Goal: Transaction & Acquisition: Obtain resource

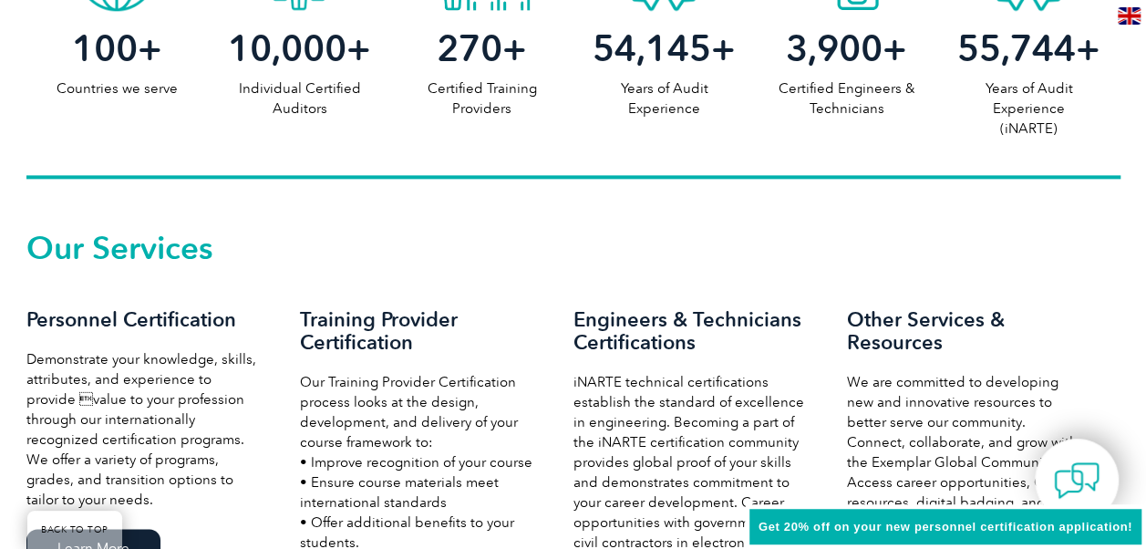
scroll to position [1276, 0]
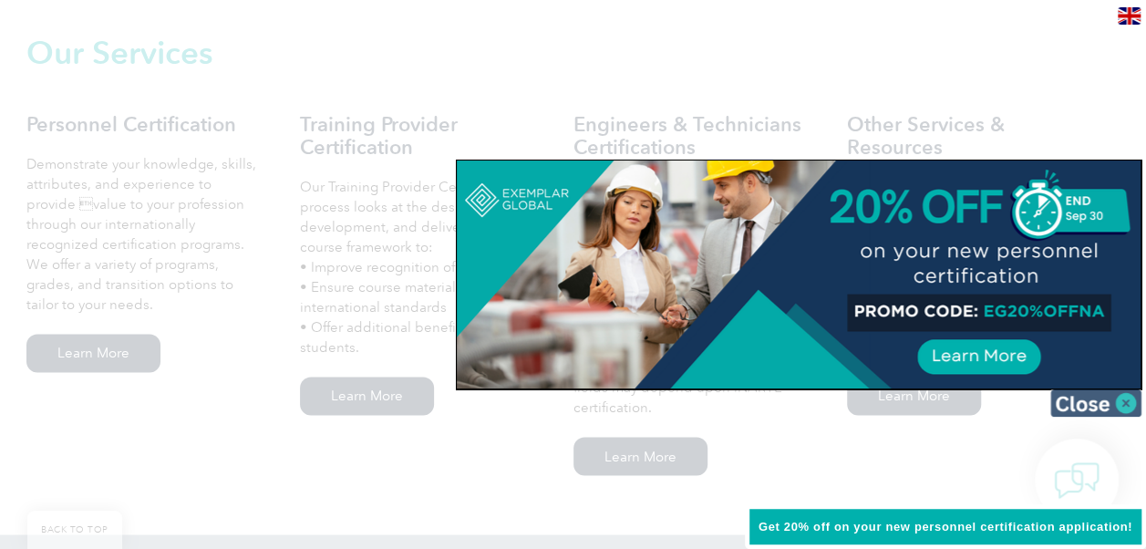
click at [1127, 399] on img at bounding box center [1095, 402] width 91 height 27
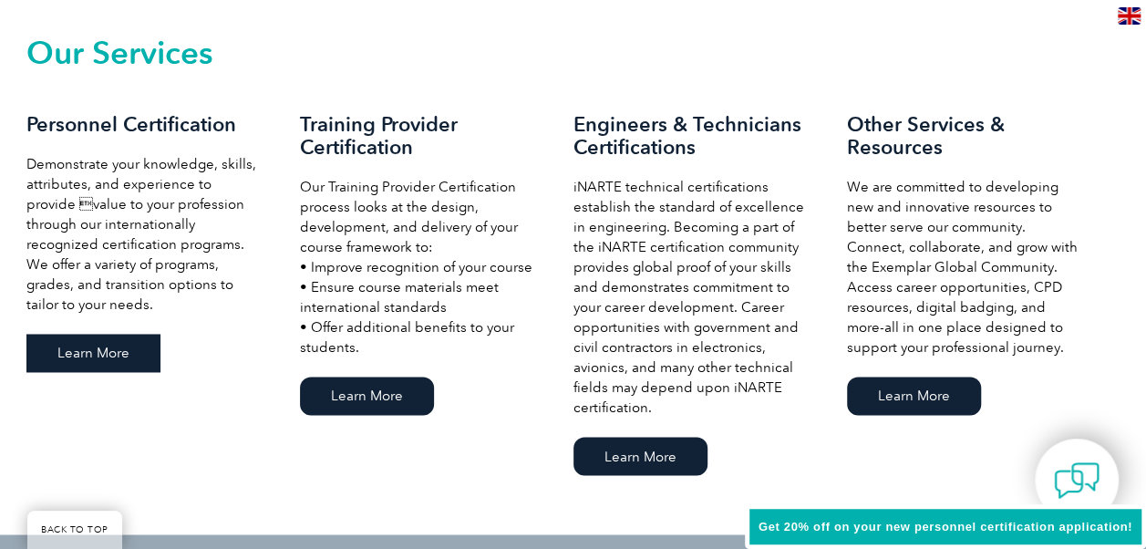
click at [104, 348] on link "Learn More" at bounding box center [93, 353] width 134 height 38
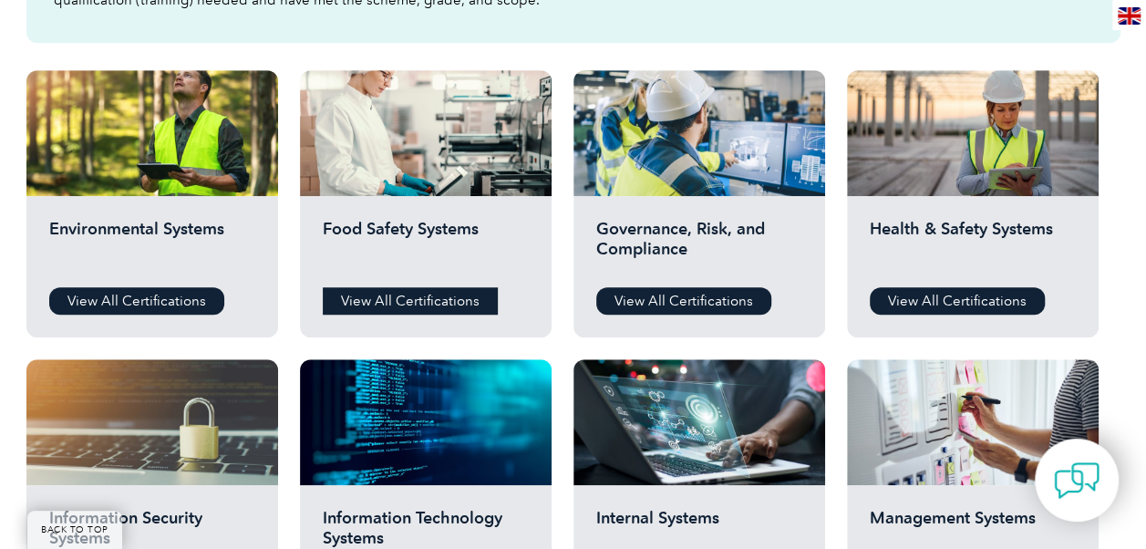
scroll to position [638, 0]
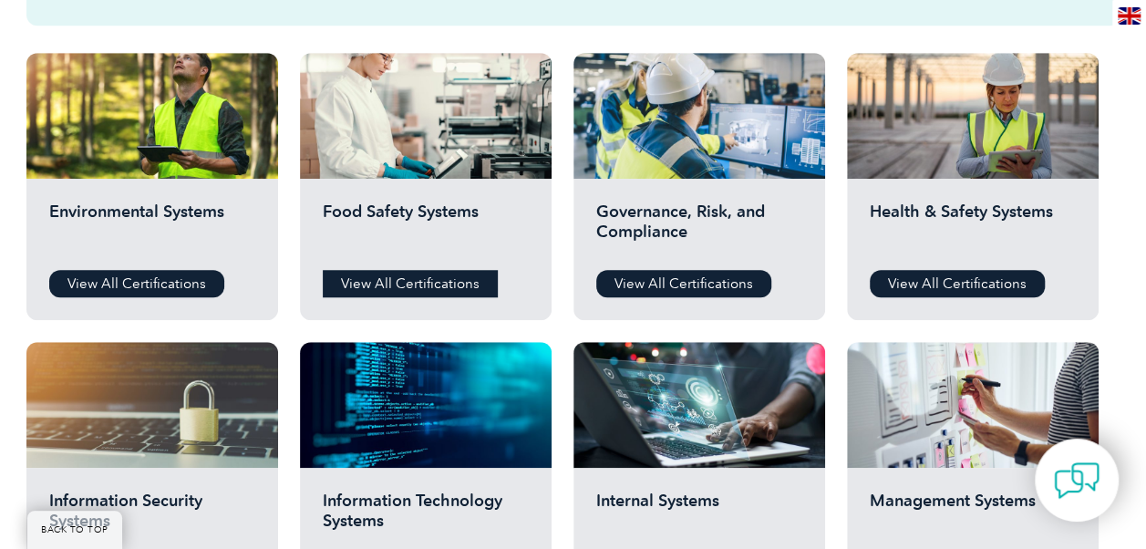
click at [419, 278] on link "View All Certifications" at bounding box center [410, 283] width 175 height 27
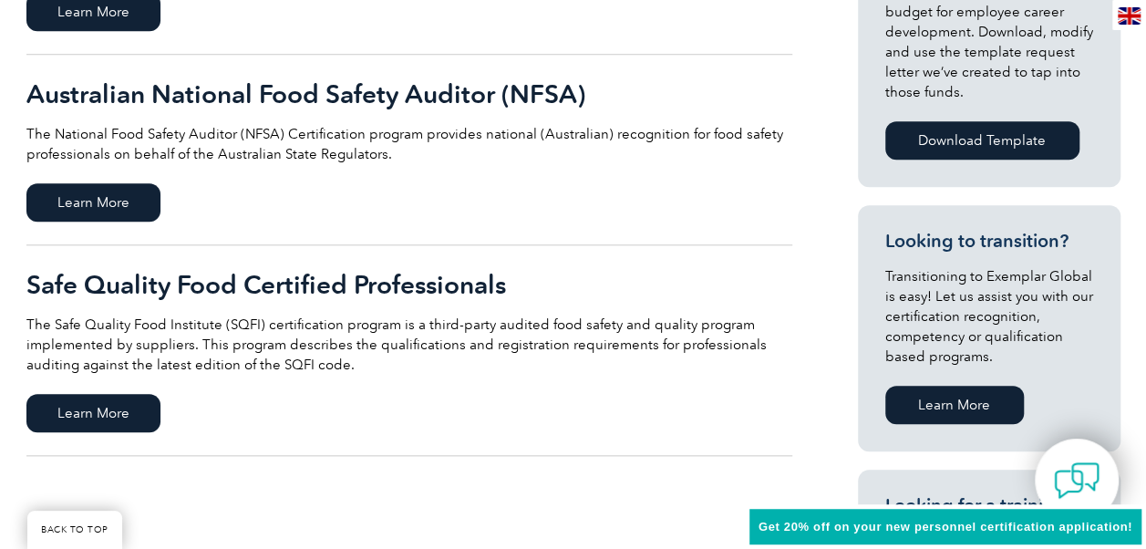
scroll to position [820, 0]
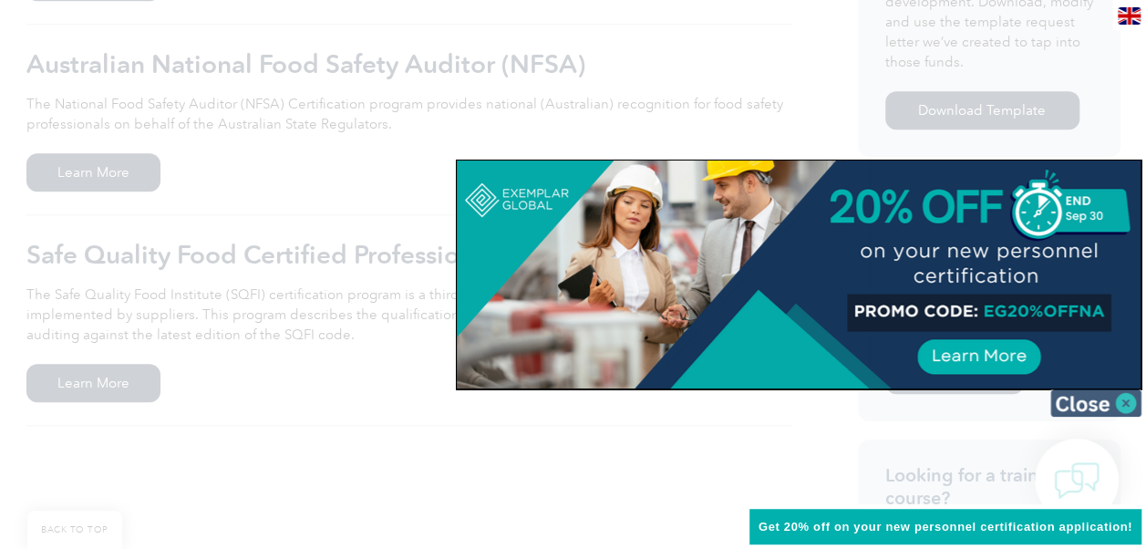
click at [1124, 407] on img at bounding box center [1095, 402] width 91 height 27
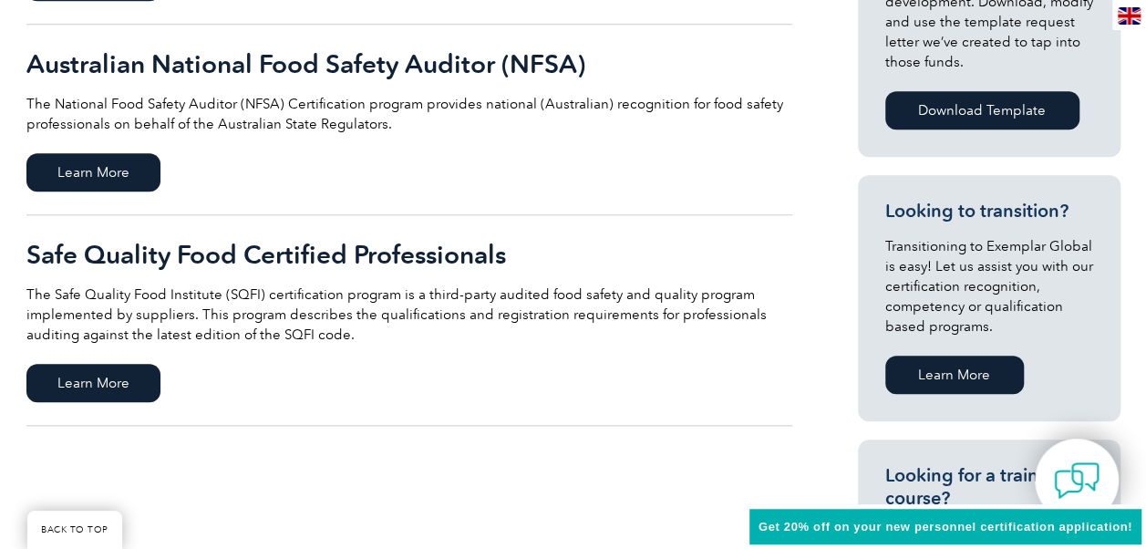
click at [139, 359] on link "Safe Quality Food Certified Professionals The Safe Quality Food Institute (SQFI…" at bounding box center [409, 320] width 766 height 211
click at [118, 170] on span "Learn More" at bounding box center [93, 172] width 134 height 38
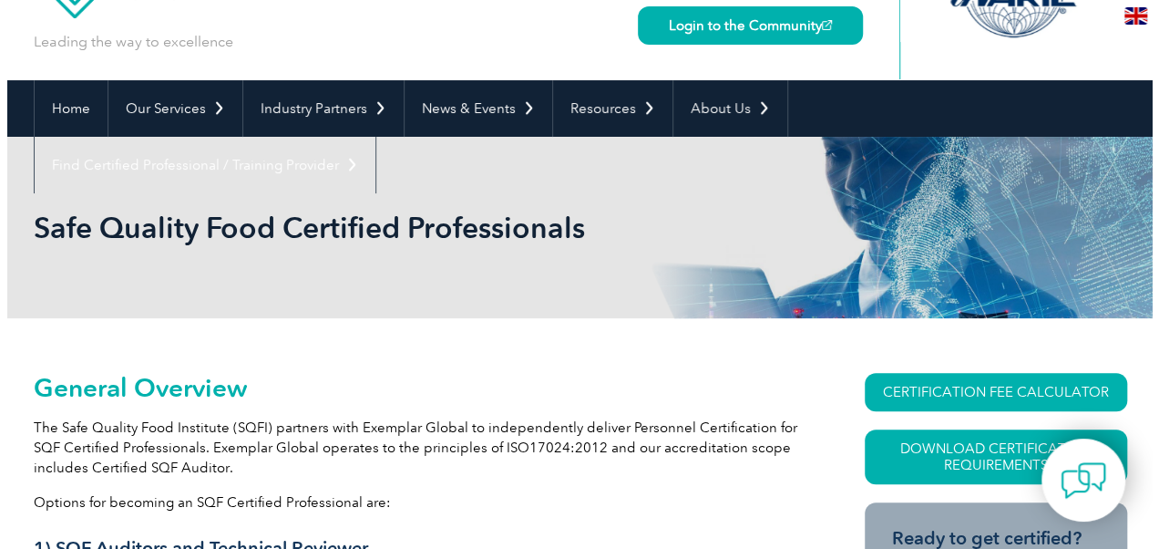
scroll to position [182, 0]
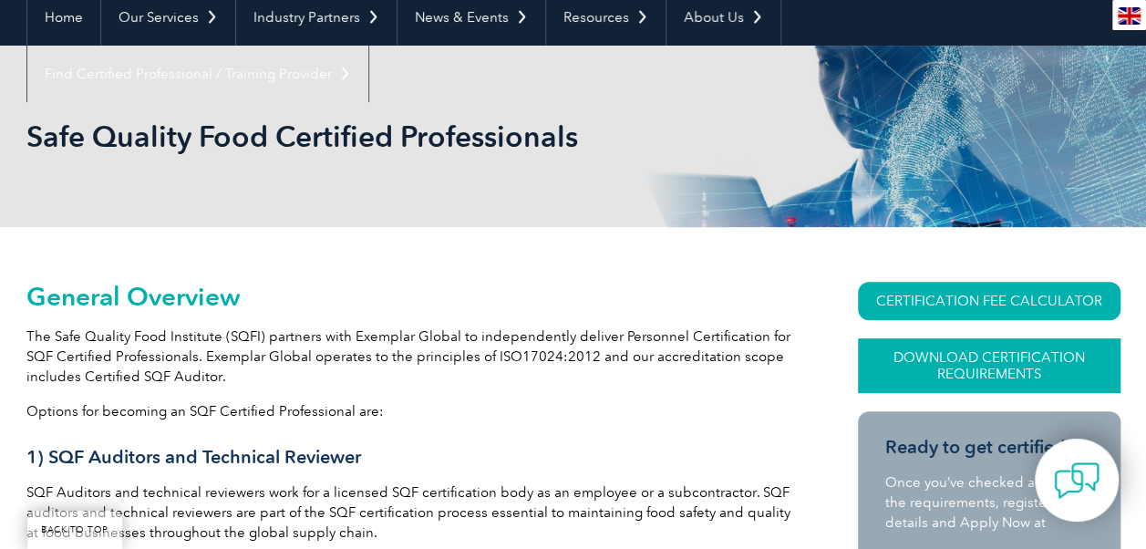
click at [966, 357] on link "Download Certification Requirements" at bounding box center [989, 365] width 262 height 55
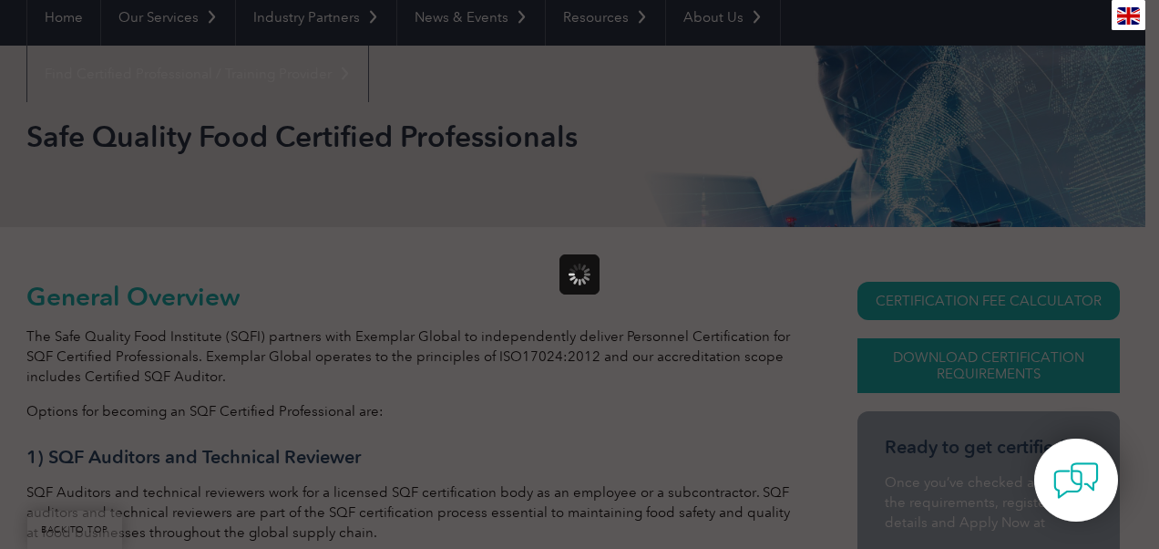
scroll to position [0, 0]
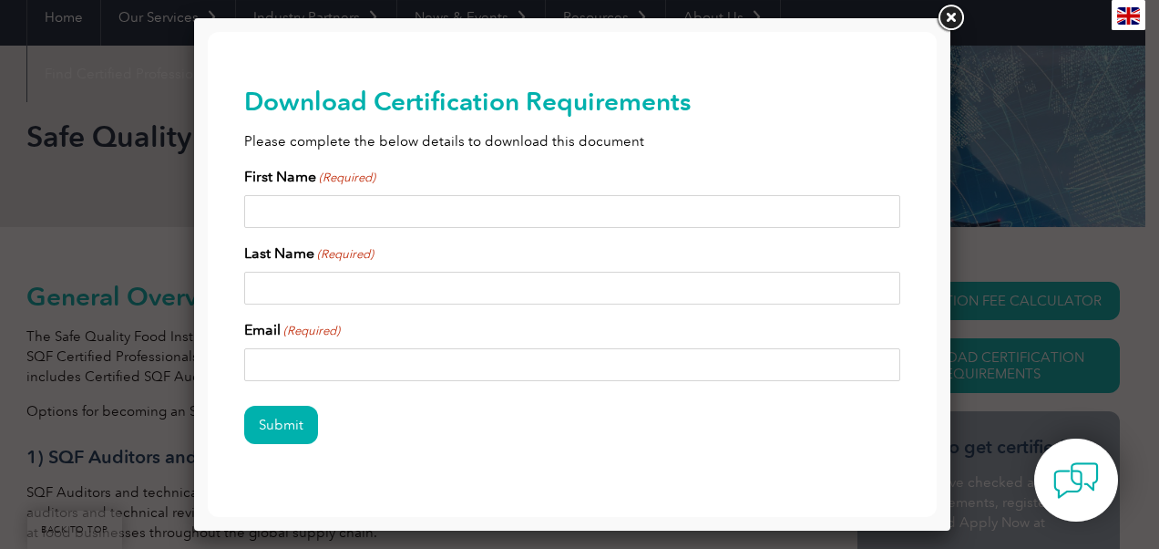
click at [623, 215] on input "First Name (Required)" at bounding box center [572, 211] width 656 height 33
type input "Moya"
type input "De Nova"
type input "moyadenova@yahoo.com"
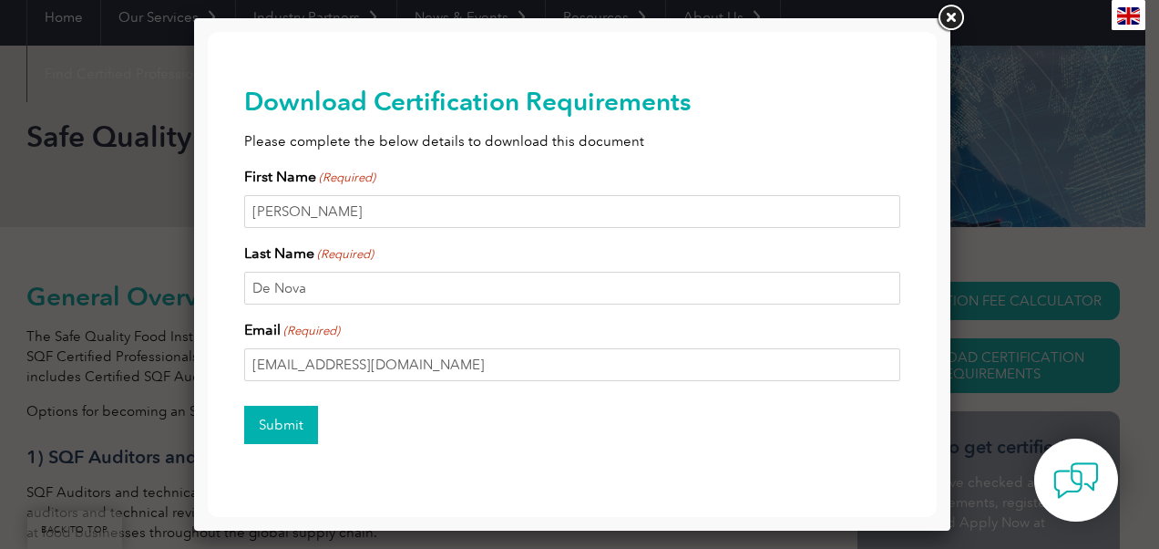
click at [291, 417] on input "Submit" at bounding box center [281, 425] width 74 height 38
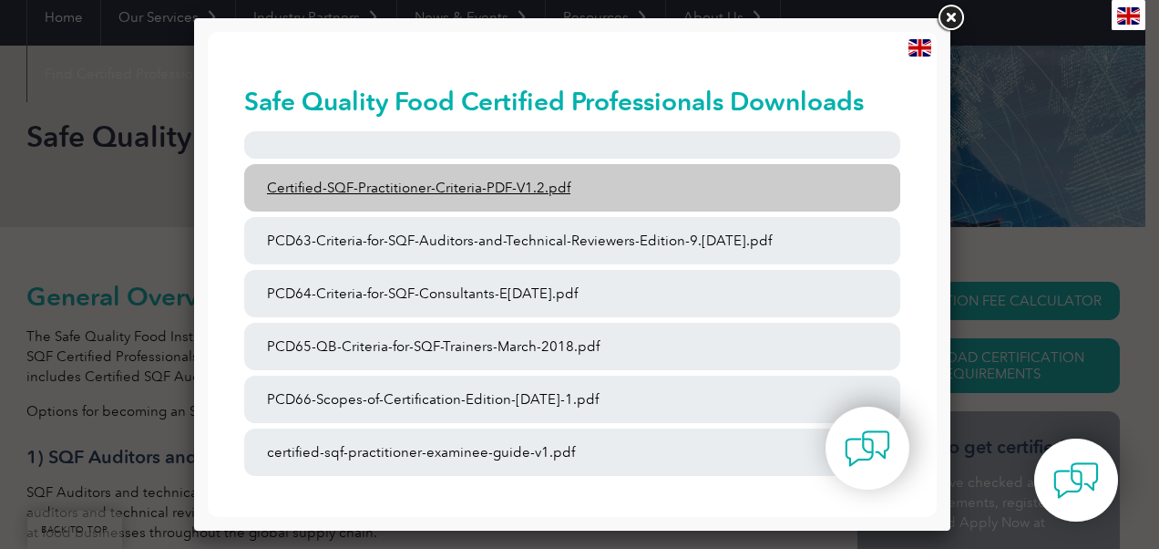
click at [715, 202] on link "Certified-SQF-Practitioner-Criteria-PDF-V1.2.pdf" at bounding box center [572, 187] width 656 height 47
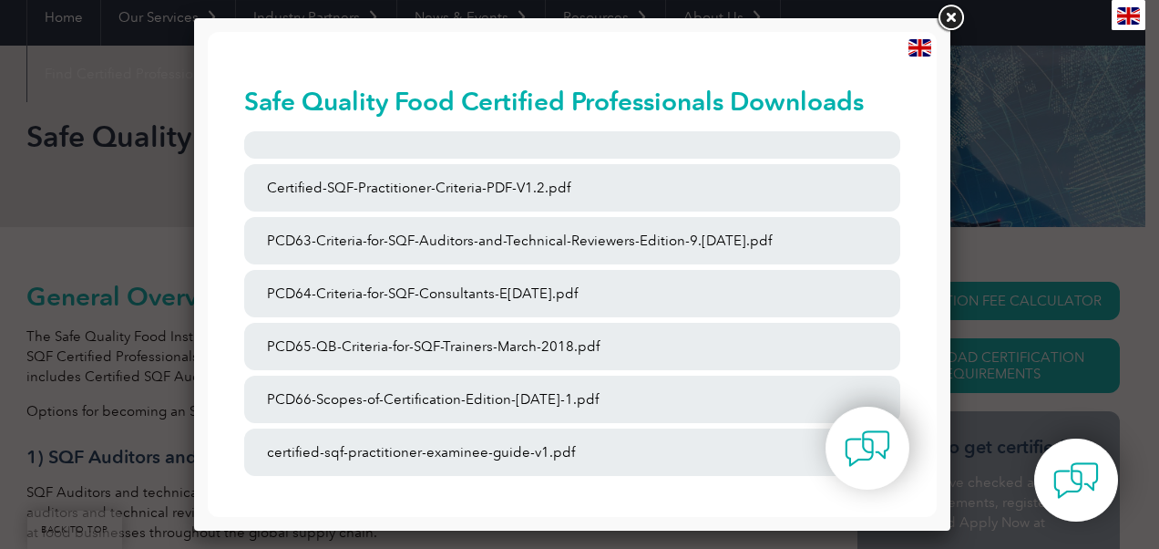
click at [955, 13] on link at bounding box center [950, 18] width 33 height 33
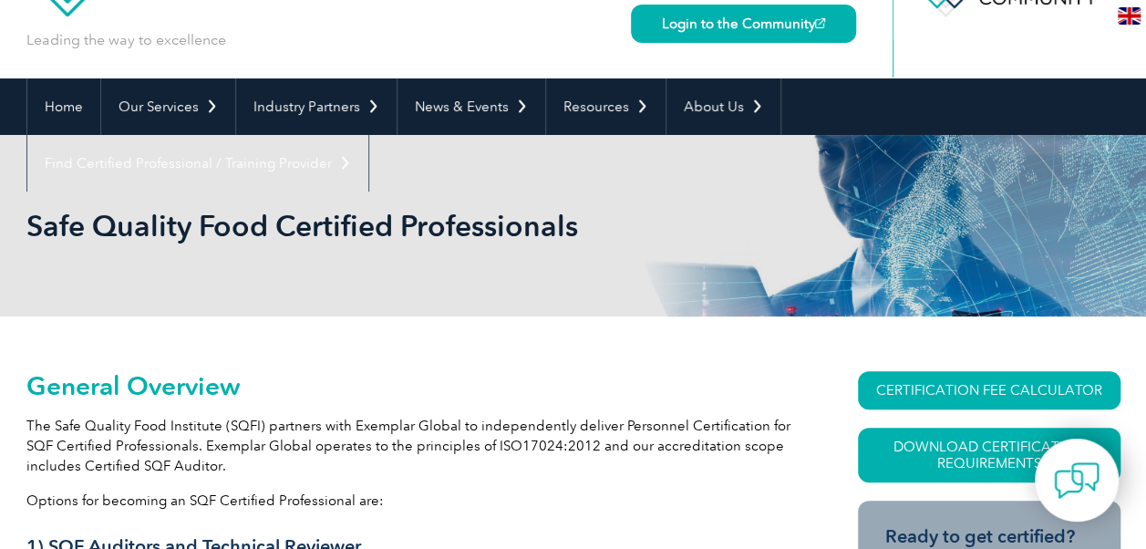
scroll to position [91, 0]
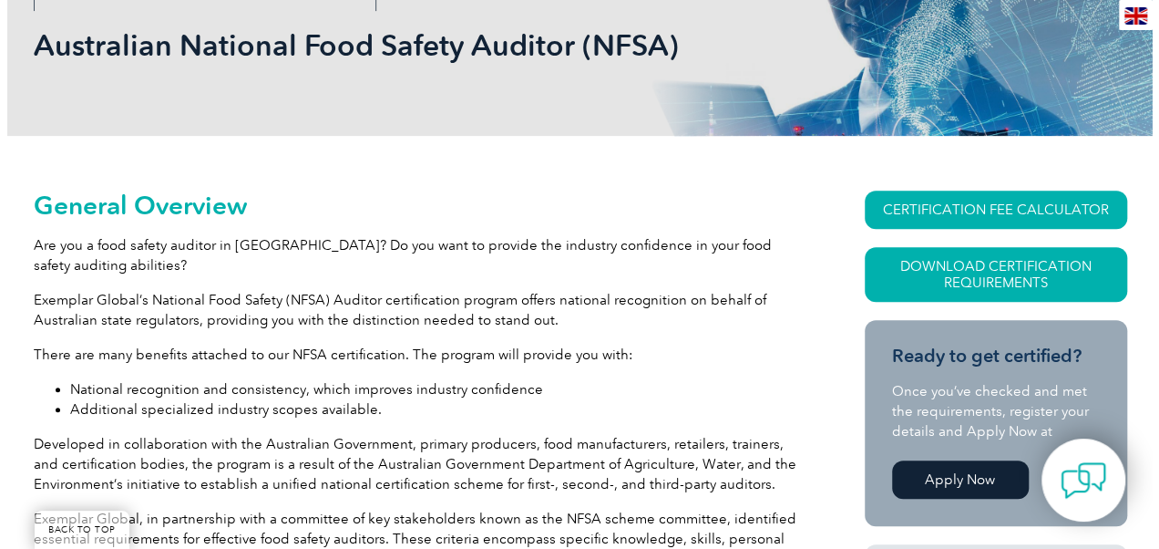
scroll to position [224, 0]
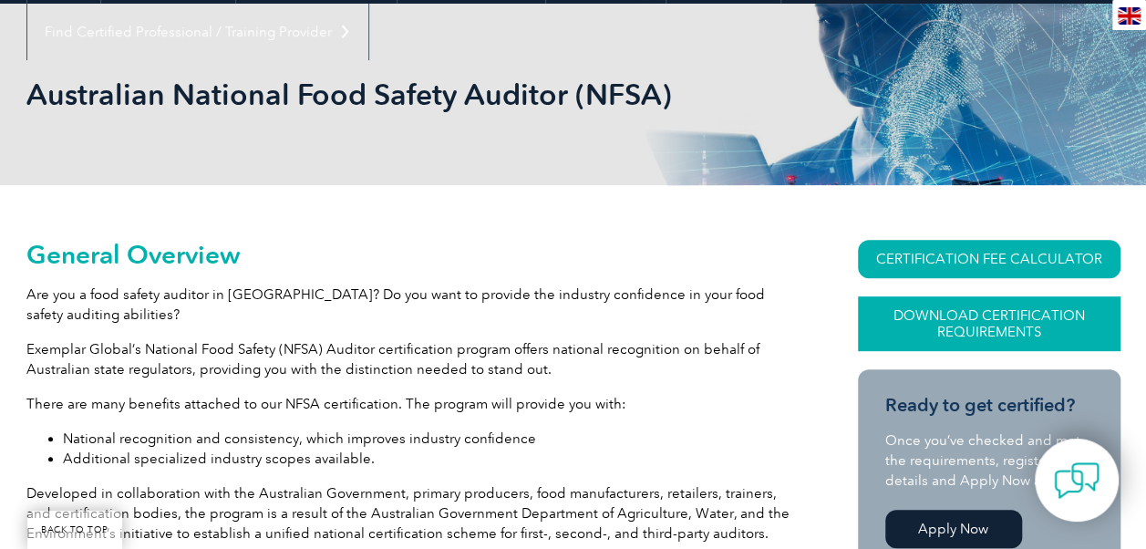
click at [983, 319] on link "Download Certification Requirements" at bounding box center [989, 323] width 262 height 55
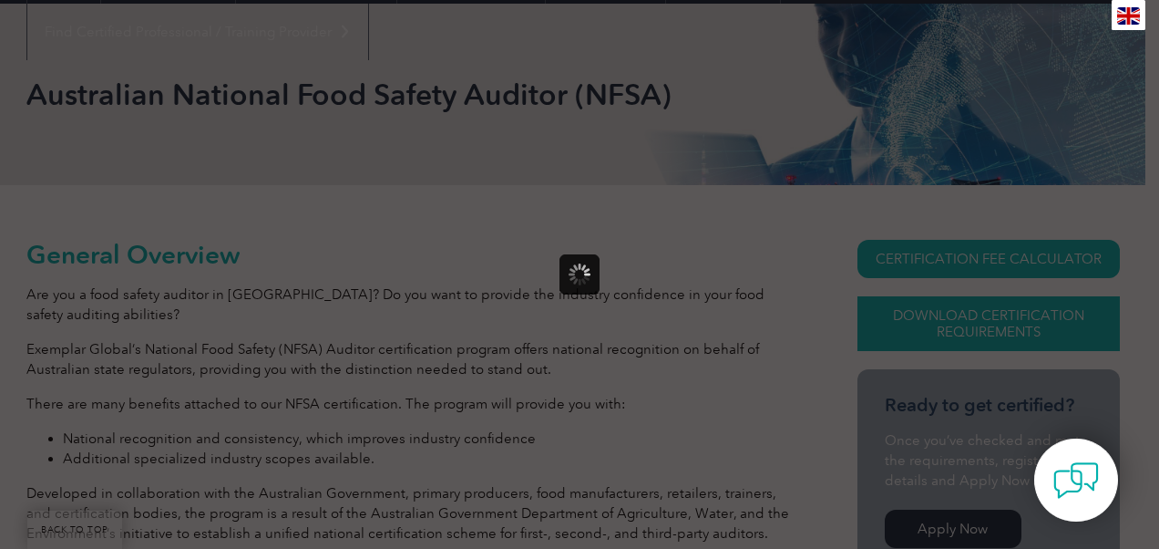
scroll to position [0, 0]
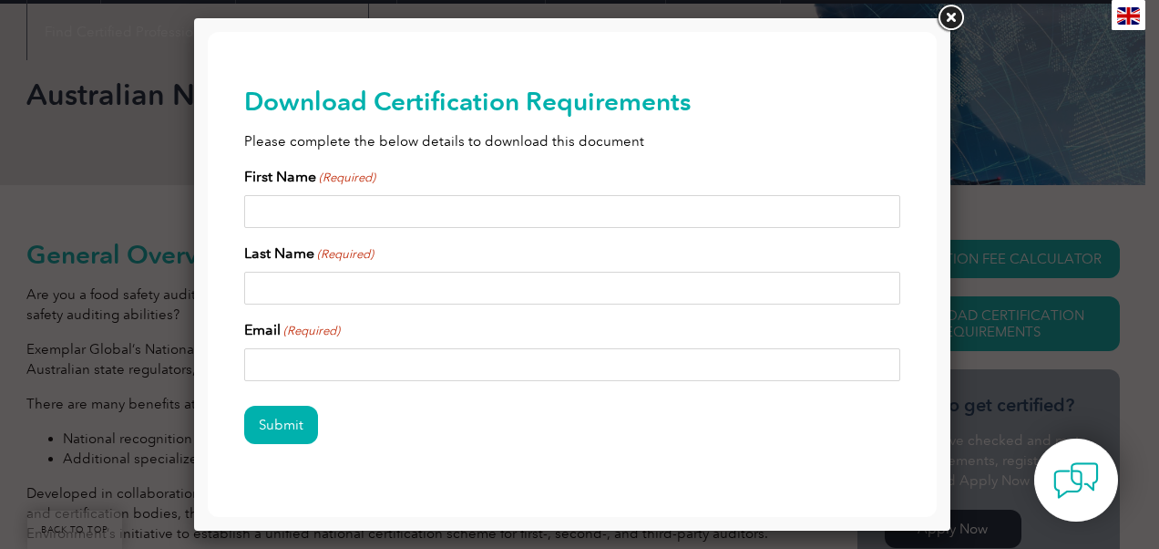
click at [704, 206] on input "First Name (Required)" at bounding box center [572, 211] width 656 height 33
type input "Moya"
type input "De Nova"
type input "moyadenova@yahoo.com"
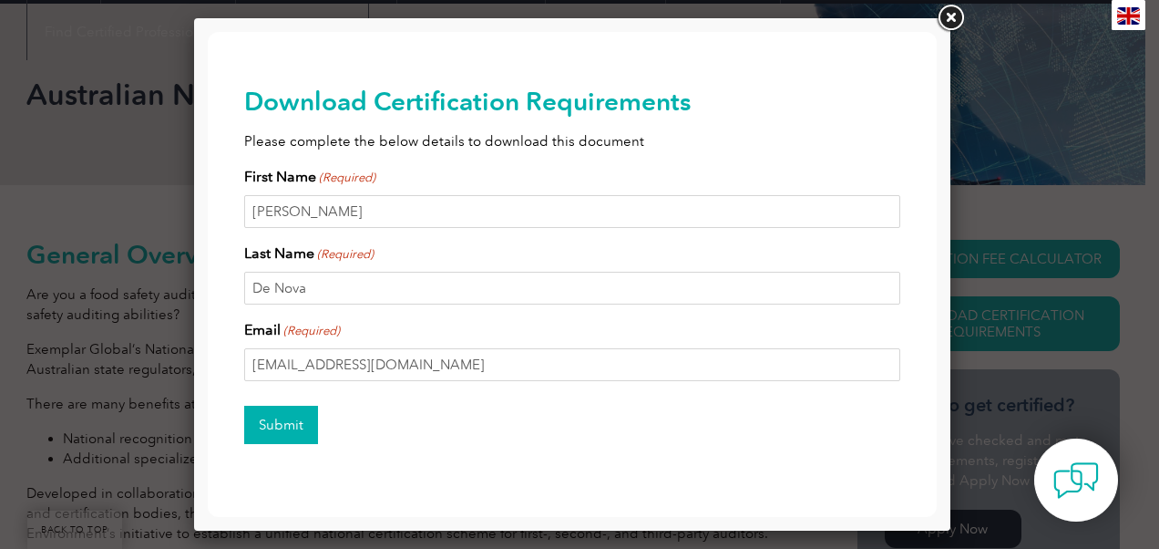
click at [308, 421] on input "Submit" at bounding box center [281, 425] width 74 height 38
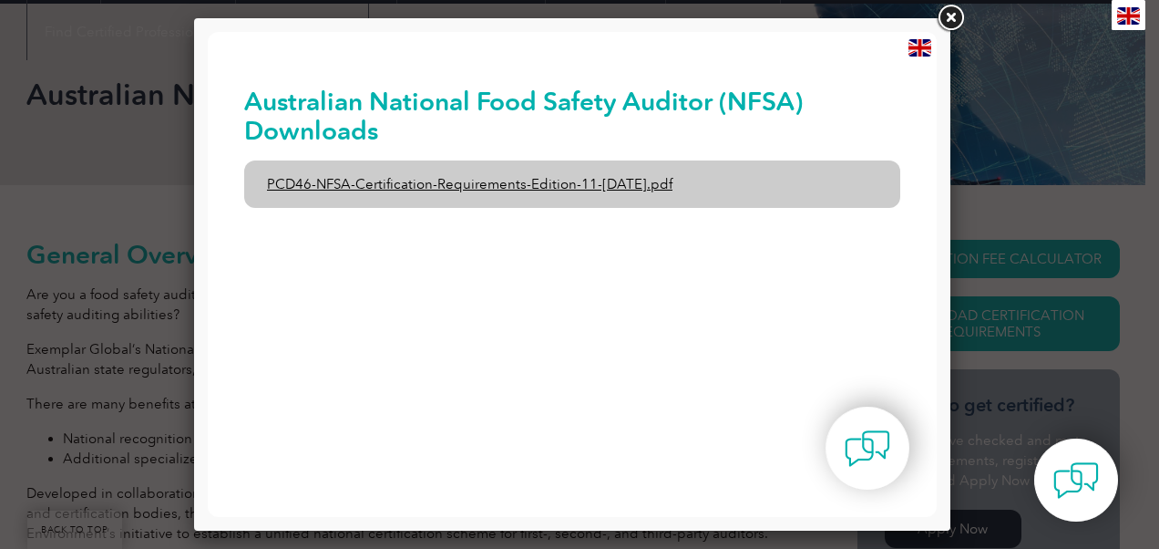
click at [622, 188] on link "PCD46-NFSA-Certification-Requirements-Edition-11-1st-February-2020.pdf" at bounding box center [572, 183] width 656 height 47
